Goal: Find contact information: Find contact information

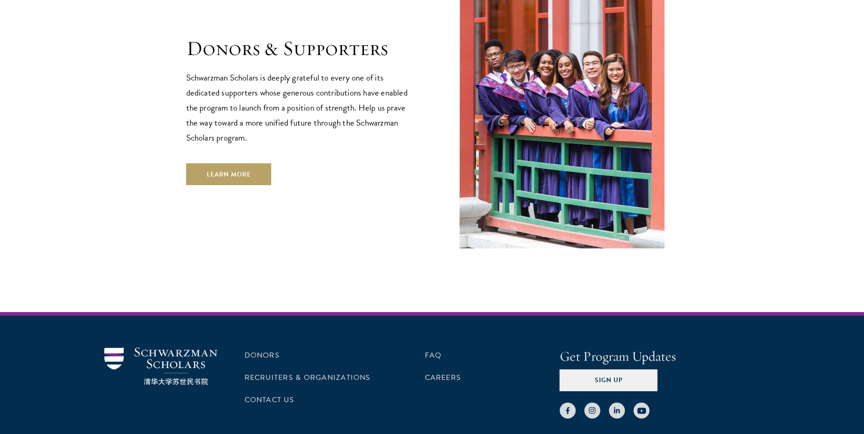
scroll to position [2621, 0]
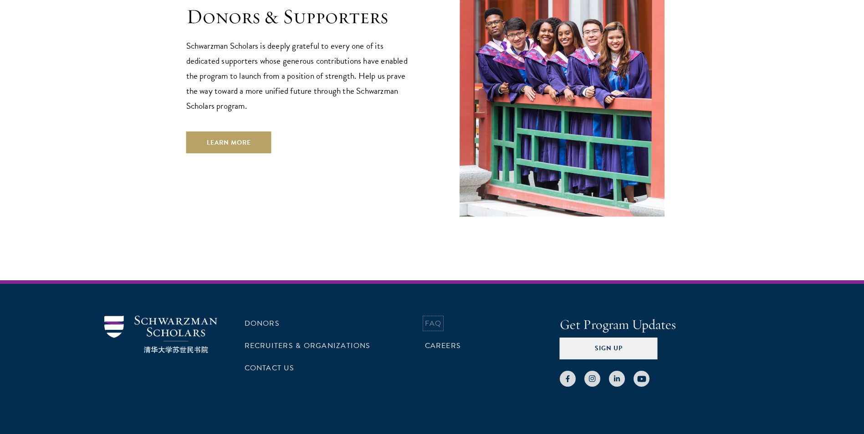
click at [434, 318] on link "FAQ" at bounding box center [433, 323] width 17 height 11
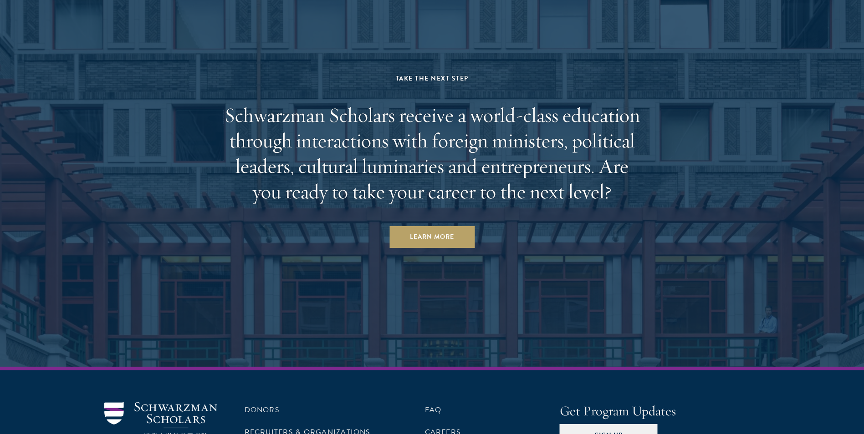
scroll to position [2439, 0]
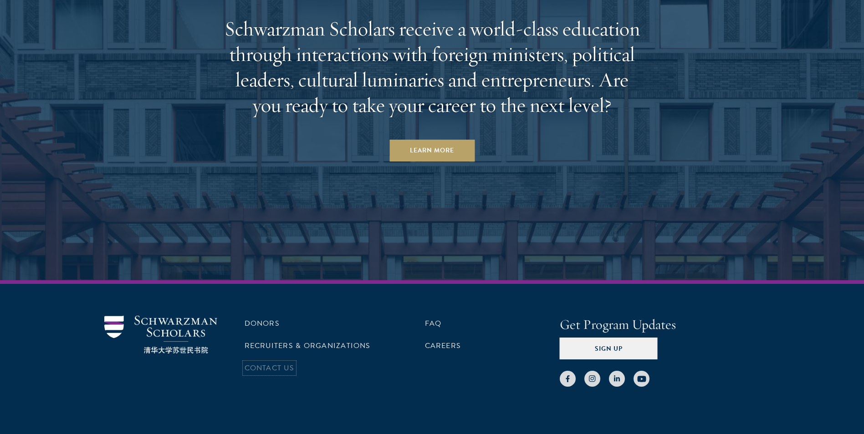
click at [291, 363] on link "Contact Us" at bounding box center [270, 368] width 50 height 11
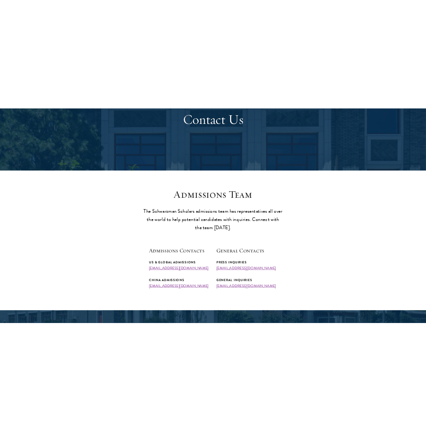
scroll to position [228, 0]
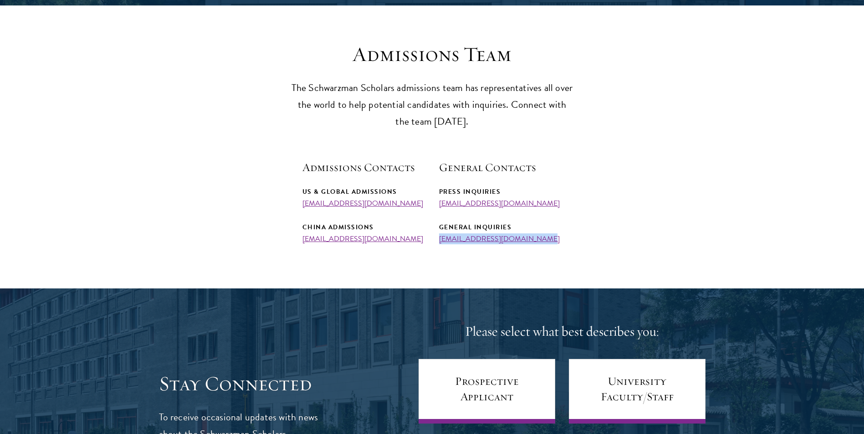
drag, startPoint x: 540, startPoint y: 240, endPoint x: 438, endPoint y: 241, distance: 101.6
click at [438, 241] on div "Admissions Contacts US & Global Admissions admissions@schwarzmanscholars.org Ch…" at bounding box center [432, 201] width 260 height 83
copy link "info@schwarzmanscholars.org"
